Goal: Task Accomplishment & Management: Manage account settings

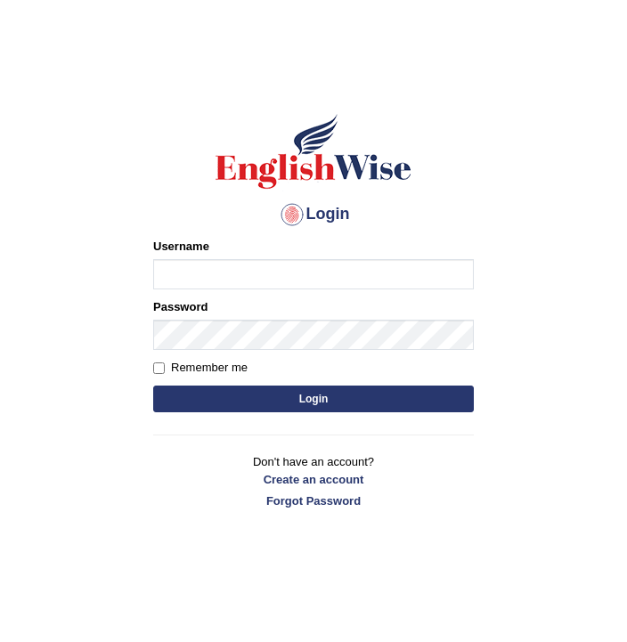
type input "[DEMOGRAPHIC_DATA]"
click at [232, 404] on button "Login" at bounding box center [313, 398] width 320 height 27
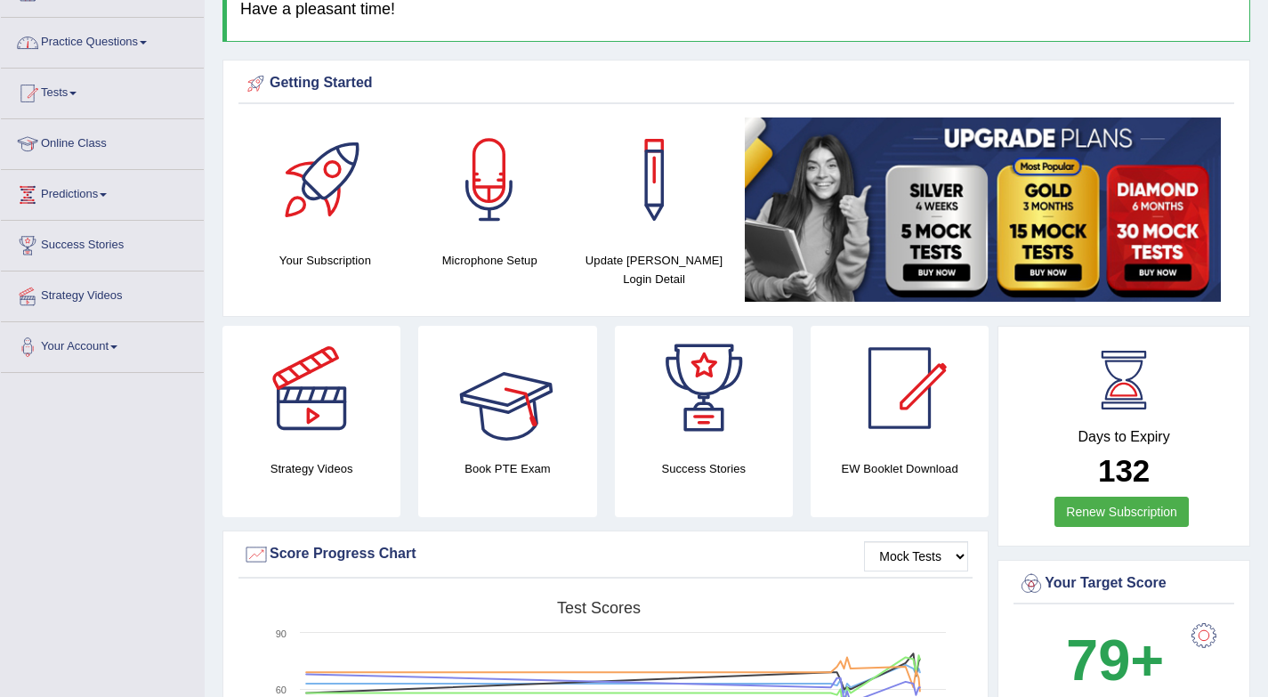
scroll to position [124, 0]
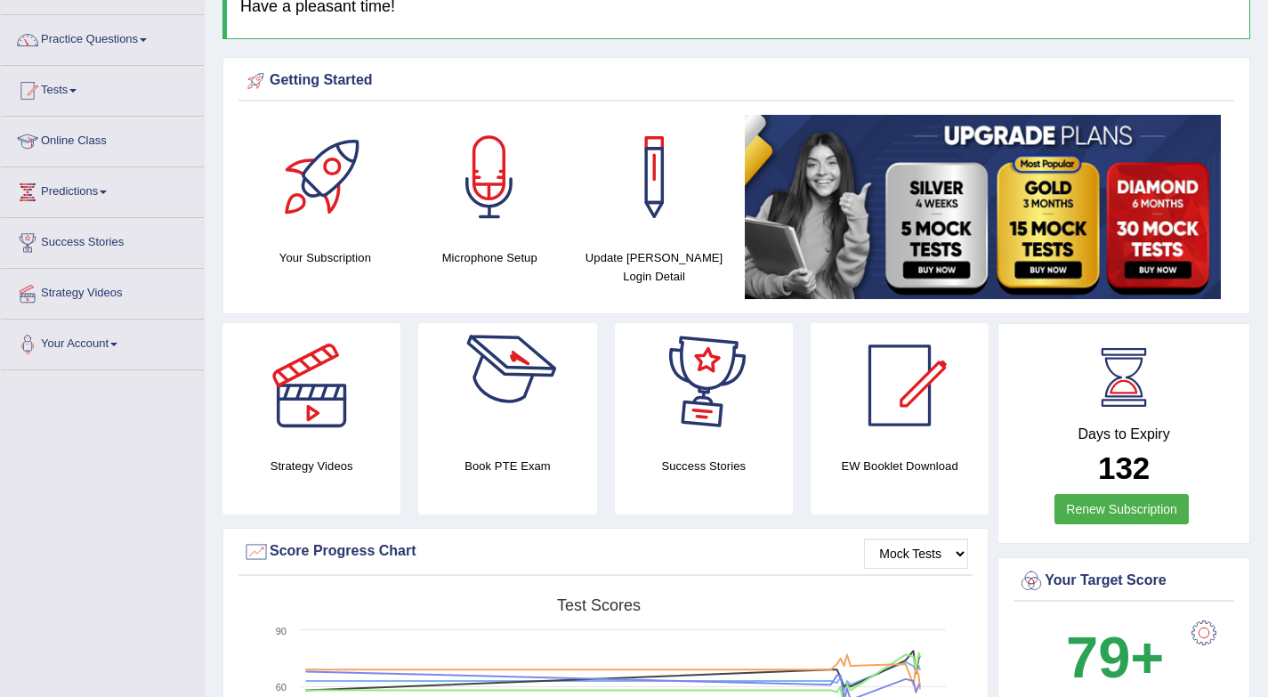
click at [481, 402] on div at bounding box center [507, 385] width 125 height 125
